Goal: Find specific page/section: Find specific page/section

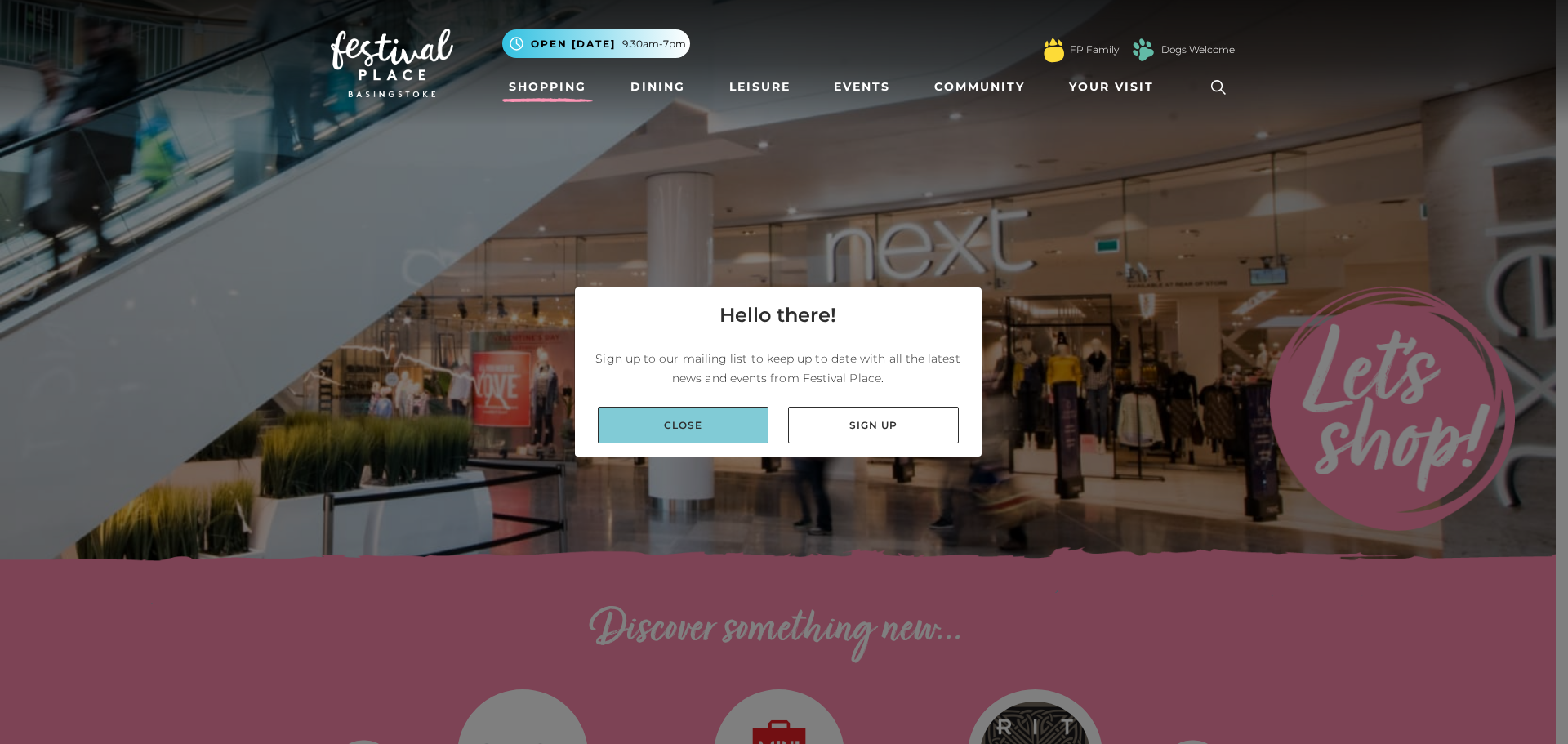
click at [720, 411] on link "Close" at bounding box center [683, 425] width 171 height 37
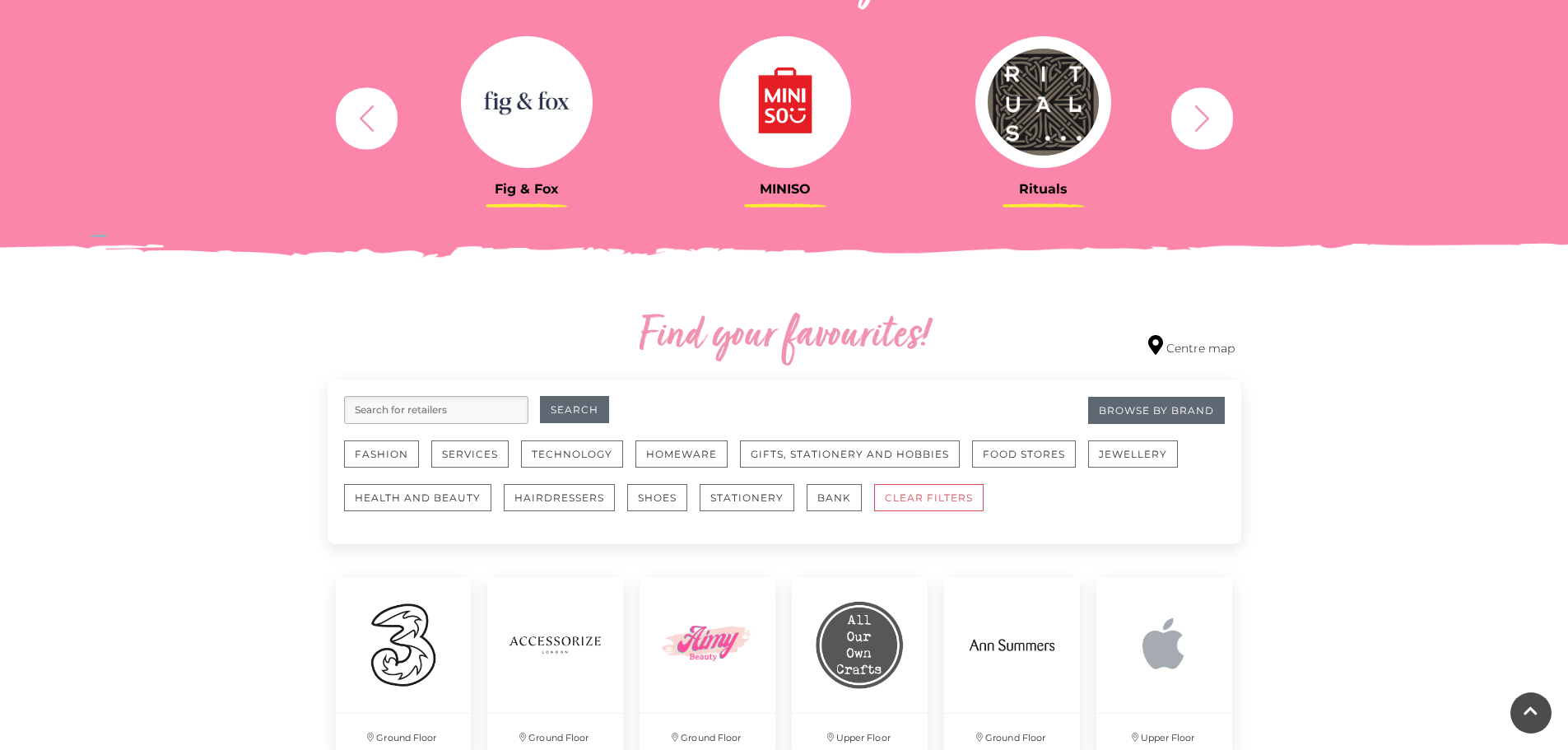
scroll to position [905, 0]
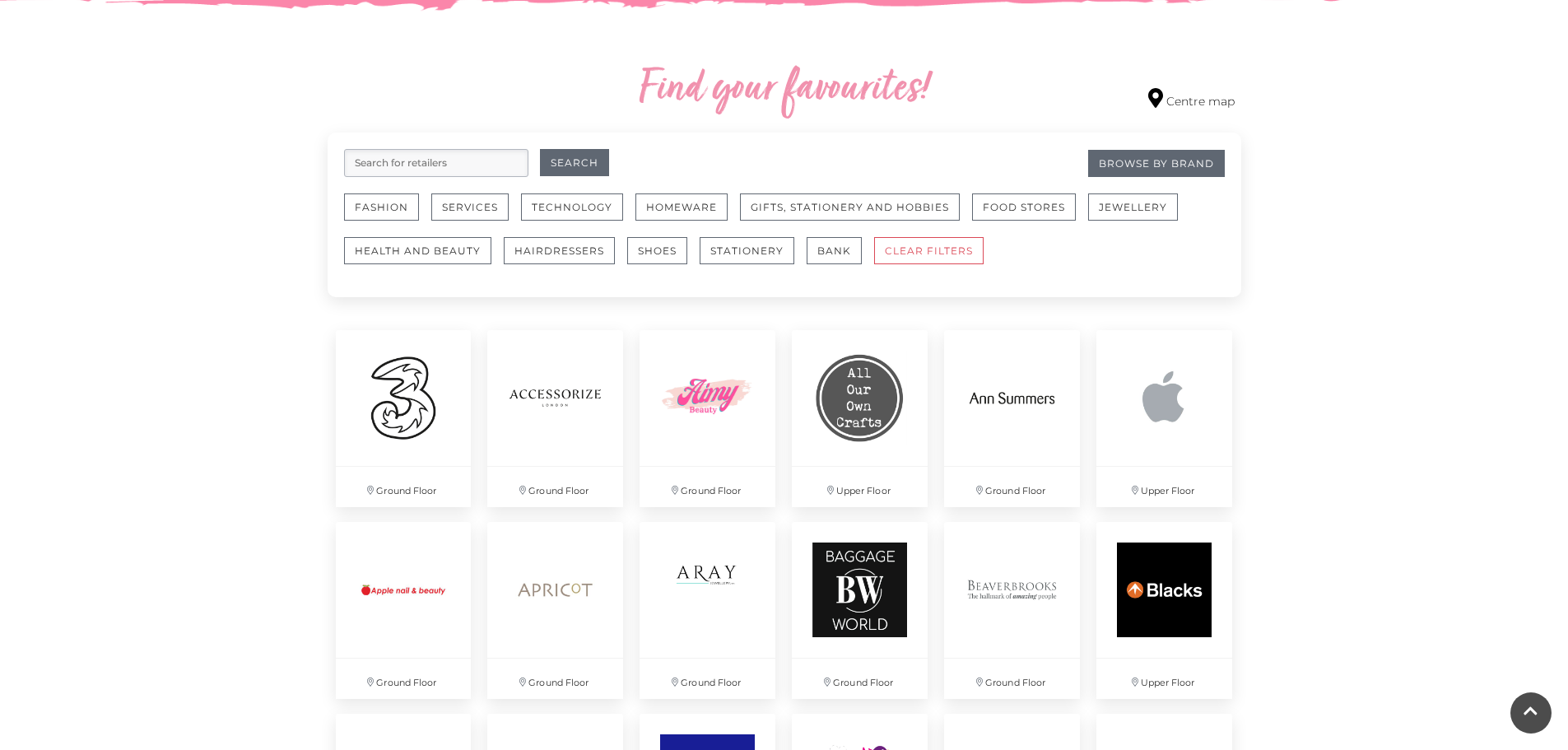
click at [500, 163] on input "search" at bounding box center [436, 162] width 184 height 28
type input "e"
click at [540, 149] on button "Search" at bounding box center [574, 162] width 69 height 27
click at [581, 165] on button "Search" at bounding box center [574, 162] width 69 height 27
click at [591, 174] on button "Search" at bounding box center [574, 162] width 69 height 27
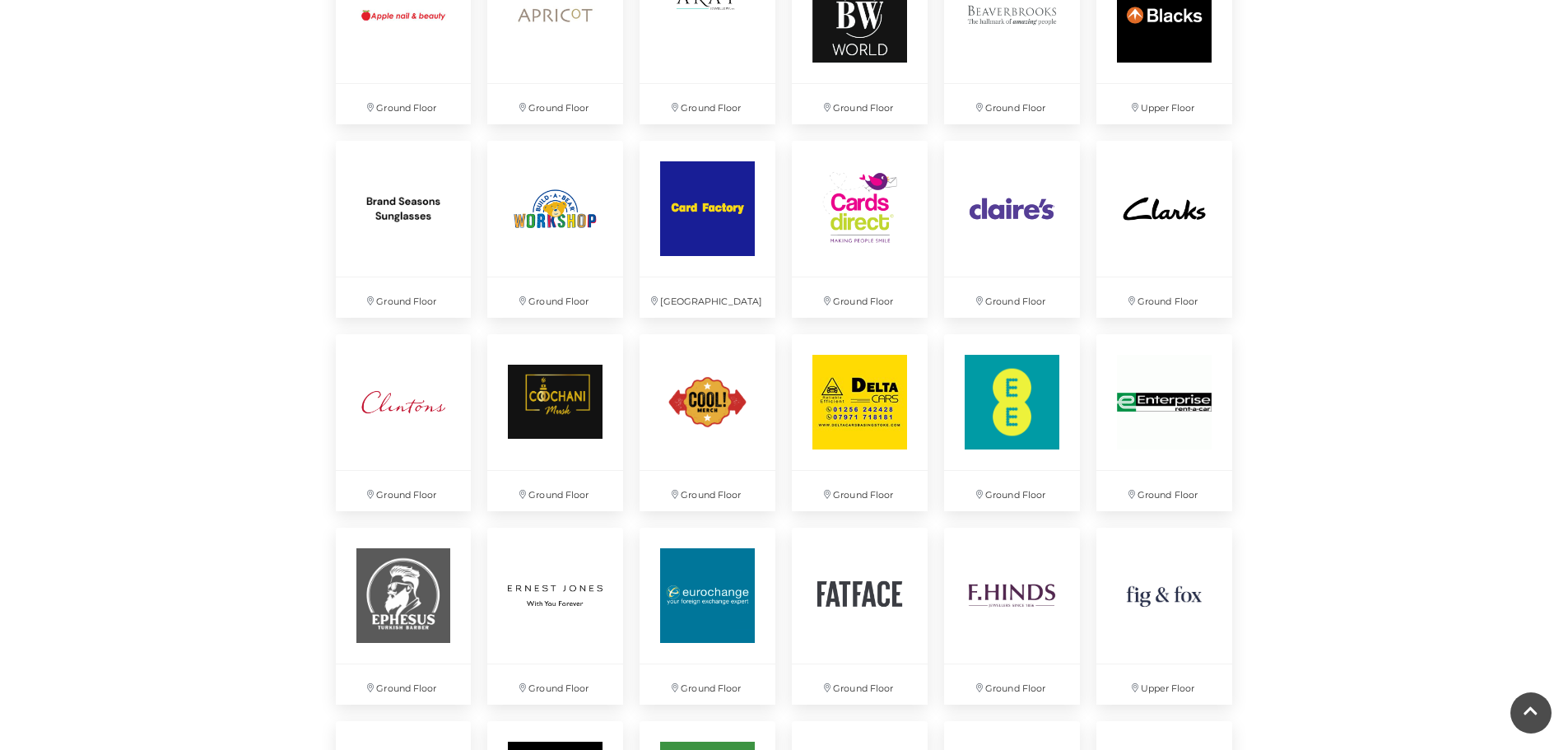
scroll to position [1234, 0]
